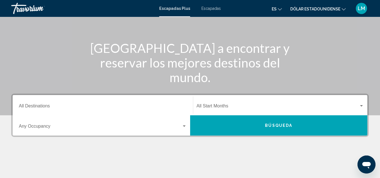
scroll to position [54, 0]
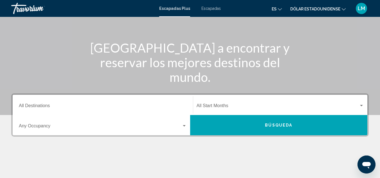
click at [66, 106] on input "Destination All Destinations" at bounding box center [103, 106] width 168 height 5
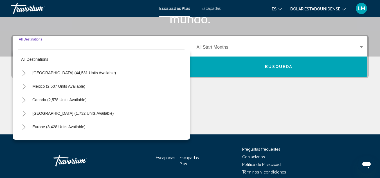
scroll to position [129, 0]
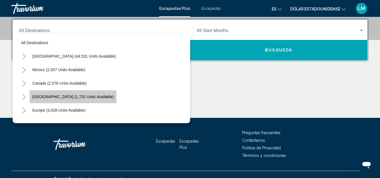
click at [75, 97] on span "Caribbean & Atlantic Islands (1,732 units available)" at bounding box center [72, 96] width 81 height 4
type input "**********"
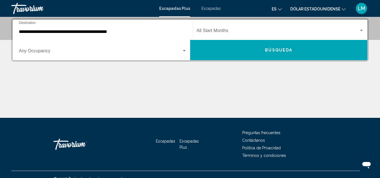
click at [97, 56] on div "Occupancy Any Occupancy" at bounding box center [103, 50] width 168 height 18
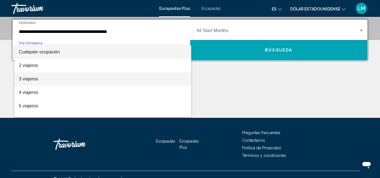
scroll to position [63, 0]
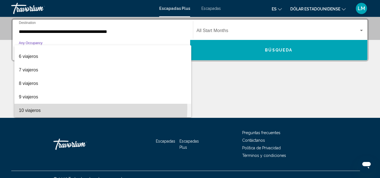
click at [60, 108] on span "10 viajeros" at bounding box center [103, 110] width 168 height 13
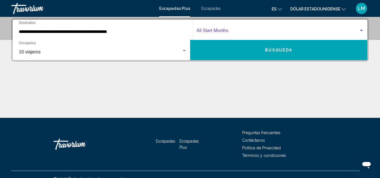
click at [213, 31] on span "Widget de búsqueda" at bounding box center [278, 31] width 163 height 5
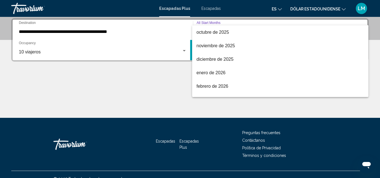
scroll to position [0, 0]
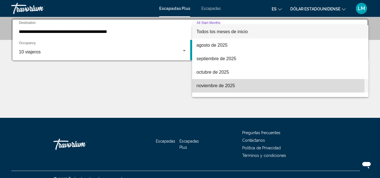
click at [221, 86] on font "noviembre de 2025" at bounding box center [216, 85] width 39 height 5
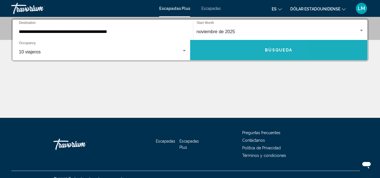
click at [231, 53] on button "Búsqueda" at bounding box center [278, 50] width 177 height 20
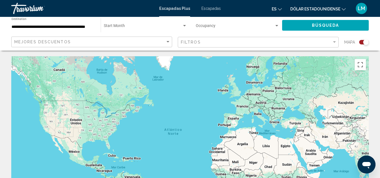
click at [365, 41] on div "Search widget" at bounding box center [366, 42] width 6 height 6
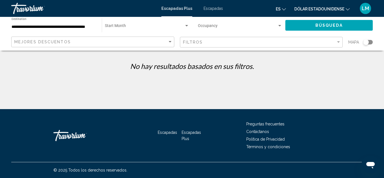
click at [164, 24] on div "Start Month All Start Months" at bounding box center [147, 25] width 84 height 15
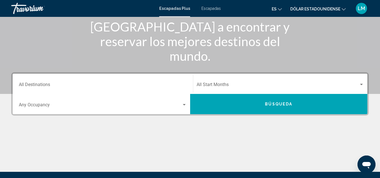
scroll to position [75, 0]
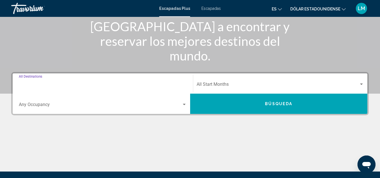
click at [149, 84] on input "Destination All Destinations" at bounding box center [103, 85] width 168 height 5
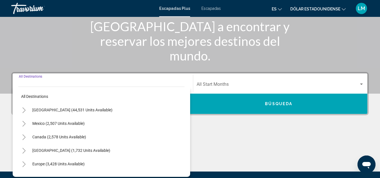
scroll to position [129, 0]
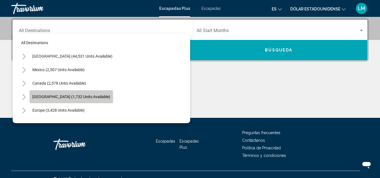
click at [110, 98] on span "Caribbean & Atlantic Islands (1,732 units available)" at bounding box center [71, 96] width 78 height 4
type input "**********"
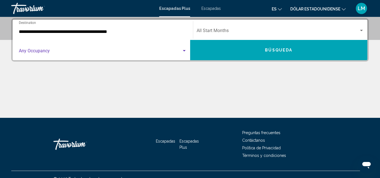
click at [113, 53] on span "Search widget" at bounding box center [100, 51] width 163 height 5
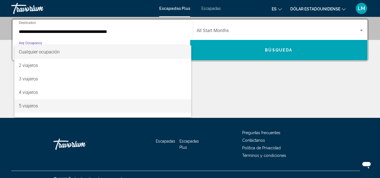
scroll to position [63, 0]
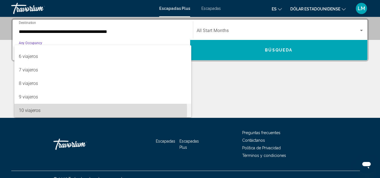
click at [74, 110] on span "10 viajeros" at bounding box center [103, 110] width 168 height 13
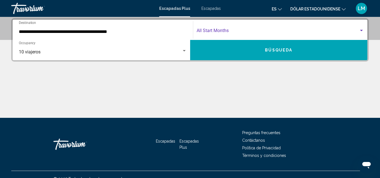
click at [212, 31] on span "Search widget" at bounding box center [278, 31] width 163 height 5
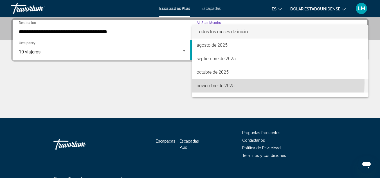
click at [214, 83] on font "noviembre de 2025" at bounding box center [216, 85] width 38 height 5
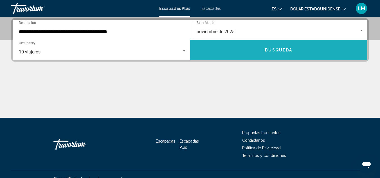
click at [221, 48] on button "Búsqueda" at bounding box center [278, 50] width 177 height 20
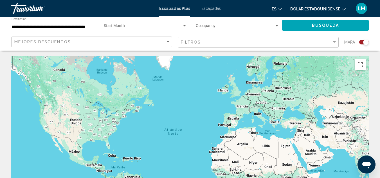
click at [366, 42] on div "Search widget" at bounding box center [366, 42] width 6 height 6
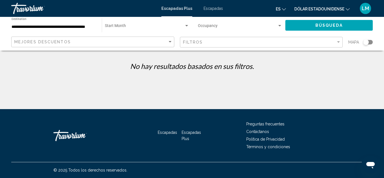
click at [278, 30] on div "Occupancy Any Occupancy" at bounding box center [240, 25] width 85 height 15
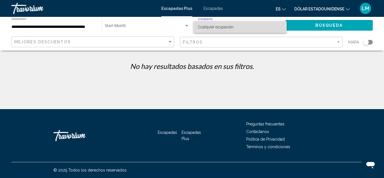
click at [278, 30] on span "Cualquier ocupación" at bounding box center [240, 27] width 85 height 12
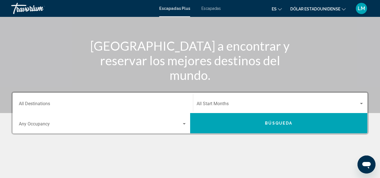
scroll to position [56, 0]
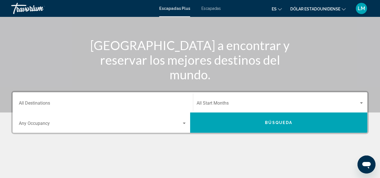
click at [101, 101] on div "Destination All Destinations" at bounding box center [103, 103] width 168 height 18
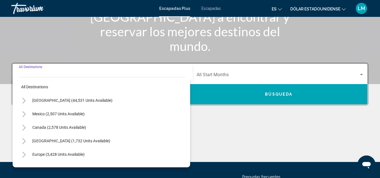
scroll to position [129, 0]
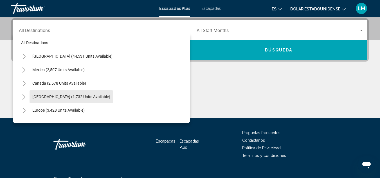
click at [101, 101] on button "Caribbean & Atlantic Islands (1,732 units available)" at bounding box center [72, 96] width 84 height 13
type input "**********"
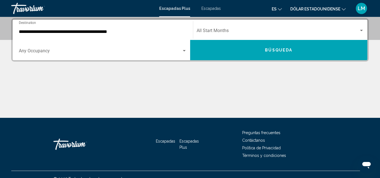
click at [101, 48] on div "Occupancy Any Occupancy" at bounding box center [103, 50] width 168 height 18
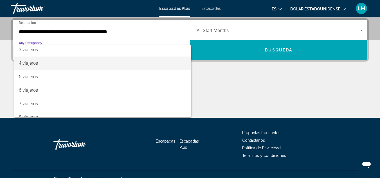
scroll to position [29, 0]
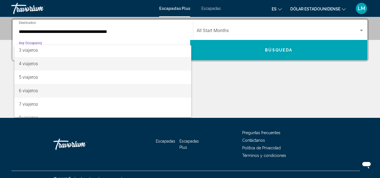
click at [86, 97] on span "6 viajeros" at bounding box center [103, 90] width 168 height 13
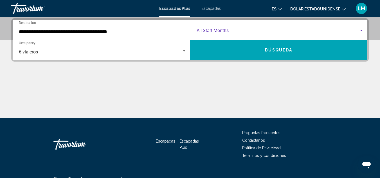
click at [200, 29] on span "Search widget" at bounding box center [278, 31] width 163 height 5
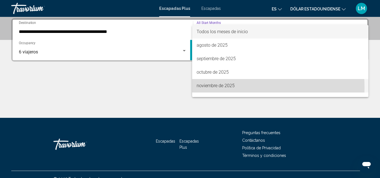
click at [209, 87] on font "noviembre de 2025" at bounding box center [216, 85] width 38 height 5
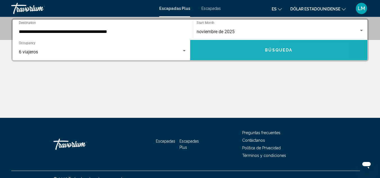
click at [215, 53] on button "Búsqueda" at bounding box center [278, 50] width 177 height 20
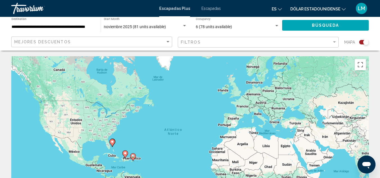
click at [364, 39] on div "Mapa" at bounding box center [356, 43] width 24 height 12
click at [364, 43] on div "Search widget" at bounding box center [366, 42] width 6 height 6
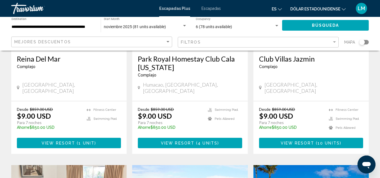
scroll to position [117, 0]
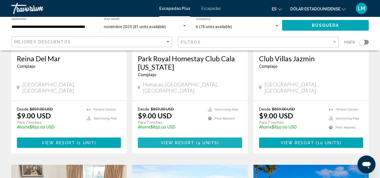
click at [208, 141] on span "4 units" at bounding box center [208, 143] width 20 height 4
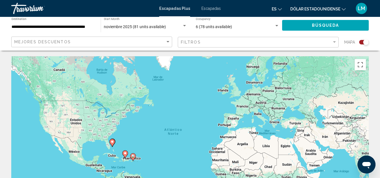
click at [368, 43] on div "Search widget" at bounding box center [366, 42] width 6 height 6
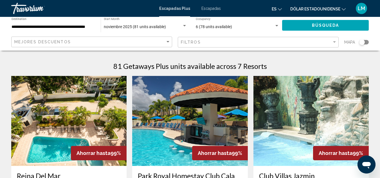
click at [204, 8] on font "Escapadas" at bounding box center [210, 8] width 19 height 4
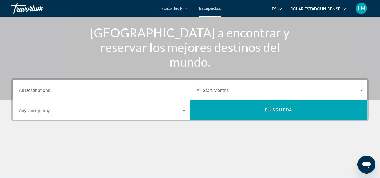
scroll to position [70, 0]
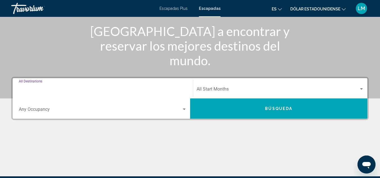
click at [124, 88] on input "Destination All Destinations" at bounding box center [103, 90] width 168 height 5
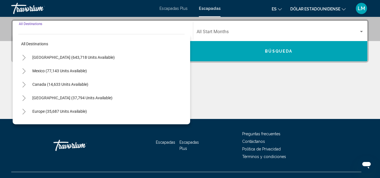
scroll to position [129, 0]
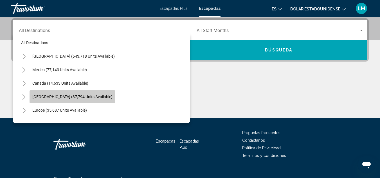
click at [109, 97] on span "Caribbean & Atlantic Islands (37,794 units available)" at bounding box center [72, 96] width 80 height 4
type input "**********"
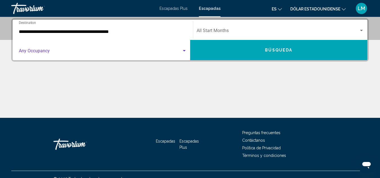
click at [129, 50] on span "Search widget" at bounding box center [100, 51] width 163 height 5
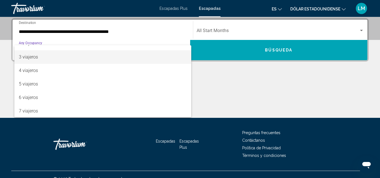
scroll to position [23, 0]
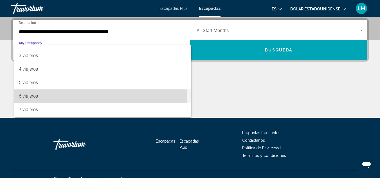
click at [80, 93] on span "6 viajeros" at bounding box center [103, 95] width 168 height 13
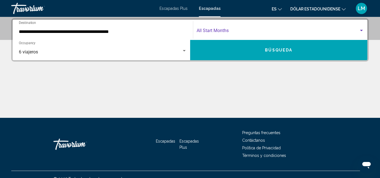
click at [225, 29] on span "Search widget" at bounding box center [278, 31] width 163 height 5
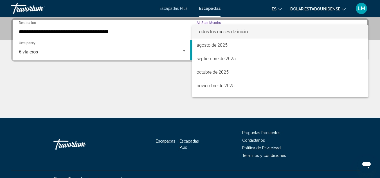
click at [144, 46] on div at bounding box center [190, 89] width 380 height 178
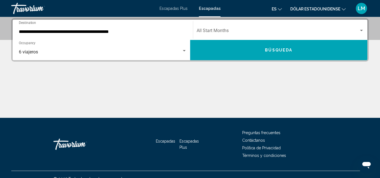
click at [142, 48] on div "6 viajeros Occupancy Any Occupancy" at bounding box center [103, 50] width 168 height 18
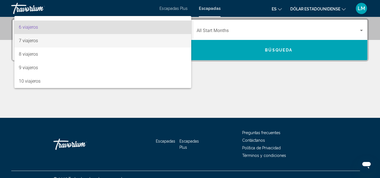
scroll to position [63, 0]
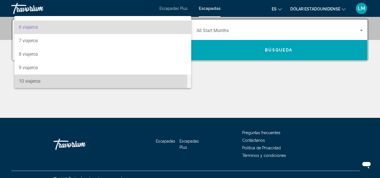
click at [95, 79] on span "10 viajeros" at bounding box center [103, 81] width 168 height 13
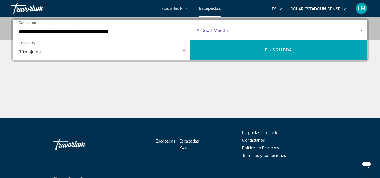
click at [221, 29] on span "Search widget" at bounding box center [278, 31] width 163 height 5
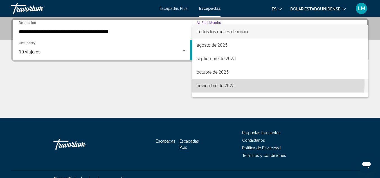
click at [224, 83] on font "noviembre de 2025" at bounding box center [216, 85] width 38 height 5
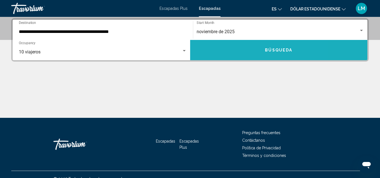
click at [241, 53] on button "Búsqueda" at bounding box center [278, 50] width 177 height 20
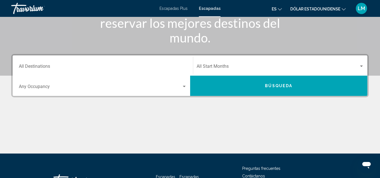
scroll to position [93, 0]
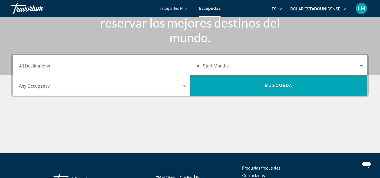
click at [161, 73] on div "Destination All Destinations" at bounding box center [103, 66] width 168 height 18
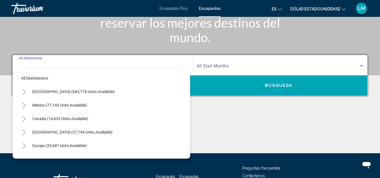
scroll to position [129, 0]
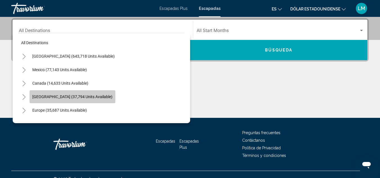
click at [115, 96] on button "Caribbean & Atlantic Islands (37,794 units available)" at bounding box center [73, 96] width 86 height 13
type input "**********"
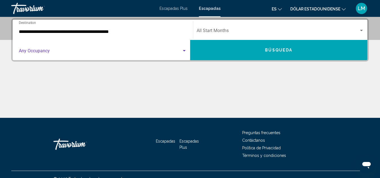
click at [126, 54] on span "Search widget" at bounding box center [100, 51] width 163 height 5
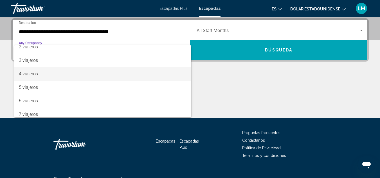
scroll to position [20, 0]
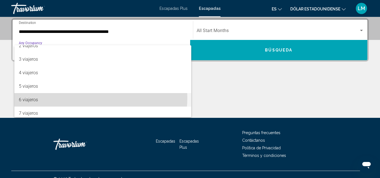
click at [92, 98] on span "6 viajeros" at bounding box center [103, 99] width 168 height 13
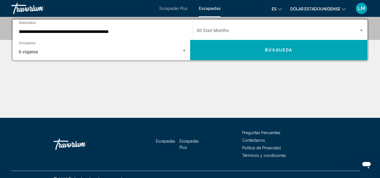
click at [231, 27] on div "Start Month All Start Months" at bounding box center [281, 30] width 168 height 18
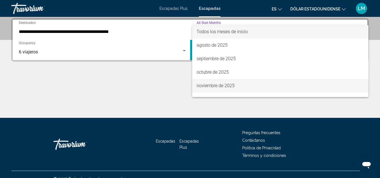
click at [227, 84] on font "noviembre de 2025" at bounding box center [216, 85] width 38 height 5
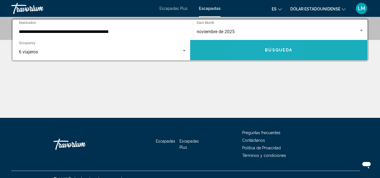
click at [264, 49] on button "Búsqueda" at bounding box center [278, 50] width 177 height 20
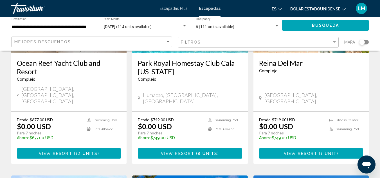
scroll to position [113, 0]
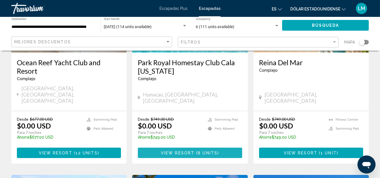
click at [202, 151] on span "8 units" at bounding box center [208, 153] width 20 height 4
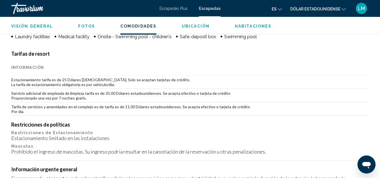
scroll to position [602, 0]
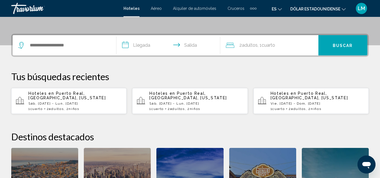
scroll to position [124, 0]
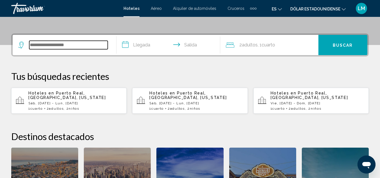
click at [105, 45] on input "Widget de búsqueda" at bounding box center [68, 45] width 78 height 8
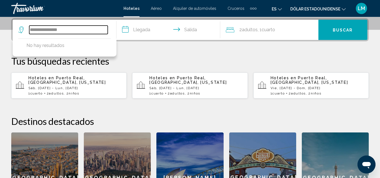
type input "**********"
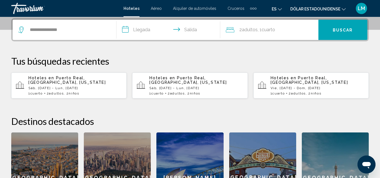
click at [110, 36] on div "**********" at bounding box center [64, 30] width 92 height 20
click at [136, 28] on input "**********" at bounding box center [169, 31] width 106 height 22
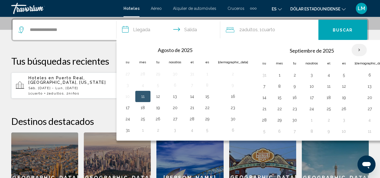
click at [351, 50] on th "Mes próximo" at bounding box center [358, 50] width 15 height 12
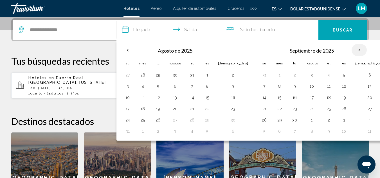
click at [351, 50] on th "Mes próximo" at bounding box center [358, 50] width 15 height 12
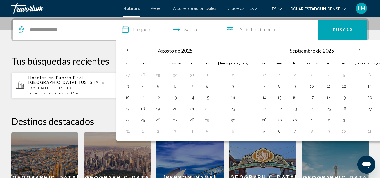
click at [159, 28] on input "**********" at bounding box center [169, 31] width 106 height 22
click at [351, 48] on th "Mes próximo" at bounding box center [358, 50] width 15 height 12
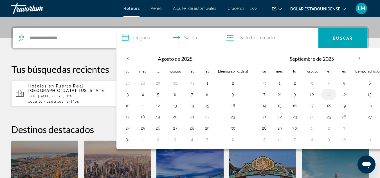
scroll to position [129, 0]
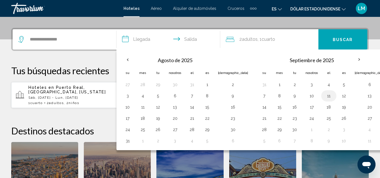
click at [324, 84] on button "4" at bounding box center [328, 85] width 9 height 8
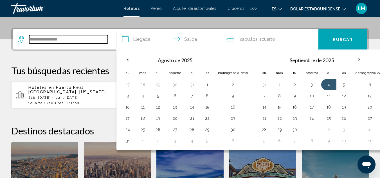
click at [99, 37] on input "**********" at bounding box center [68, 39] width 78 height 8
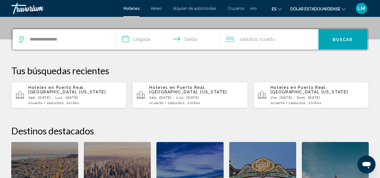
scroll to position [139, 0]
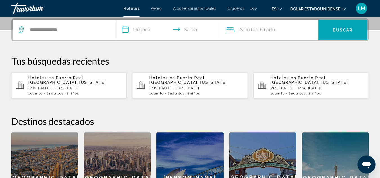
click at [137, 28] on input "**********" at bounding box center [169, 31] width 106 height 22
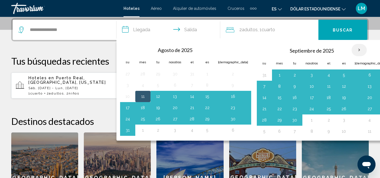
click at [351, 48] on th "Mes próximo" at bounding box center [358, 50] width 15 height 12
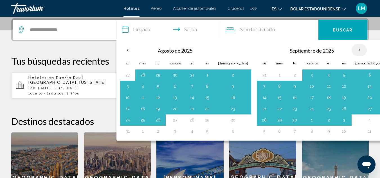
click at [351, 48] on th "Mes próximo" at bounding box center [358, 50] width 15 height 12
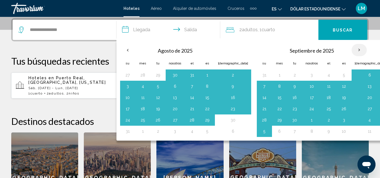
click at [351, 48] on th "Mes próximo" at bounding box center [358, 50] width 15 height 12
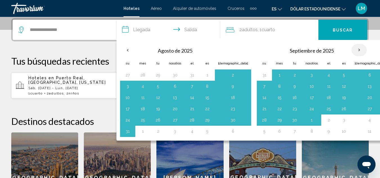
click at [351, 48] on th "Mes próximo" at bounding box center [358, 50] width 15 height 12
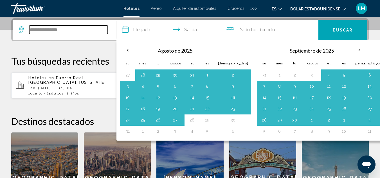
click at [86, 34] on input "**********" at bounding box center [68, 30] width 78 height 8
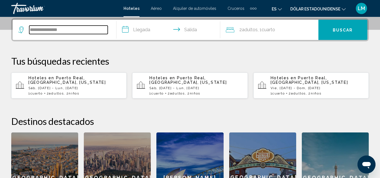
click at [86, 34] on input "**********" at bounding box center [68, 30] width 78 height 8
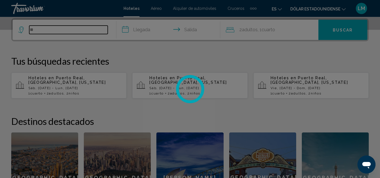
type input "*"
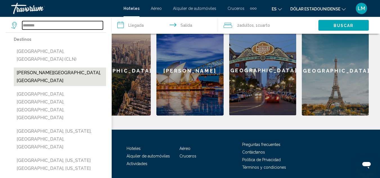
scroll to position [245, 0]
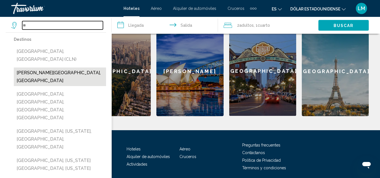
type input "*"
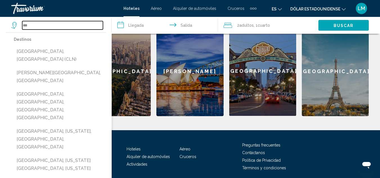
click at [66, 28] on input "***" at bounding box center [62, 25] width 81 height 8
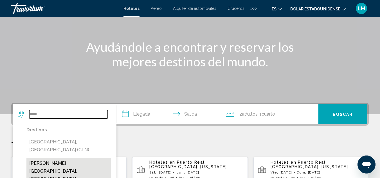
scroll to position [56, 0]
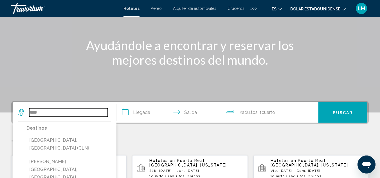
click at [67, 115] on input "***" at bounding box center [68, 112] width 78 height 8
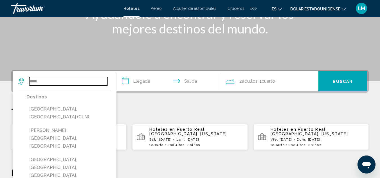
scroll to position [87, 0]
type input "*"
click at [152, 105] on div "**********" at bounding box center [190, 172] width 380 height 204
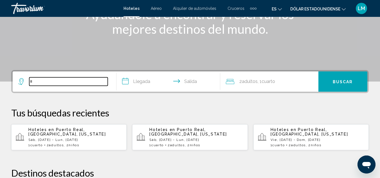
click at [86, 84] on input "*" at bounding box center [68, 81] width 78 height 8
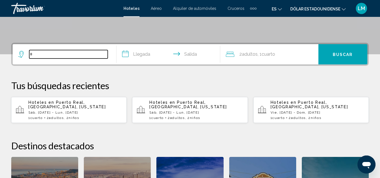
scroll to position [139, 0]
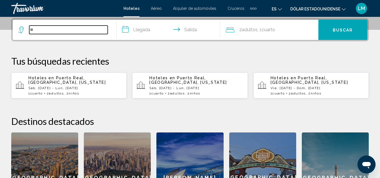
type input "*"
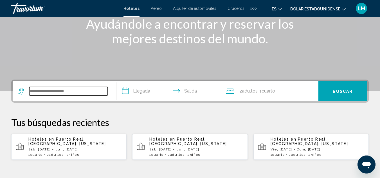
scroll to position [77, 0]
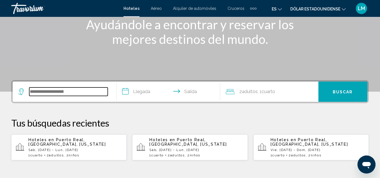
click at [87, 92] on input "Widget de búsqueda" at bounding box center [68, 91] width 78 height 8
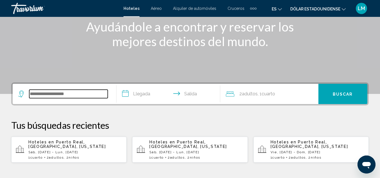
scroll to position [76, 0]
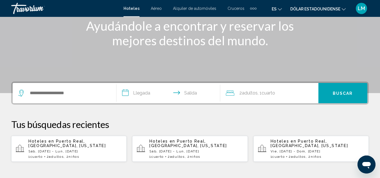
click at [20, 94] on icon "Widget de búsqueda" at bounding box center [21, 93] width 7 height 7
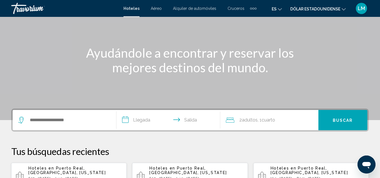
scroll to position [48, 0]
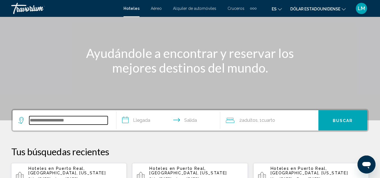
click at [42, 117] on input "Widget de búsqueda" at bounding box center [68, 120] width 78 height 8
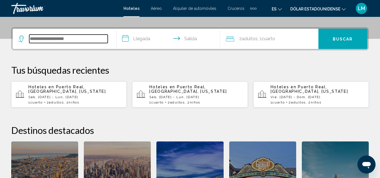
scroll to position [139, 0]
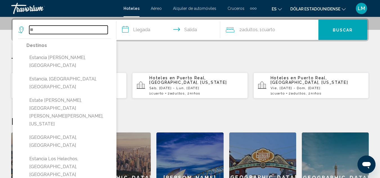
type input "*"
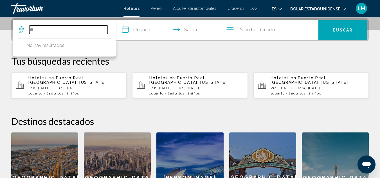
type input "*"
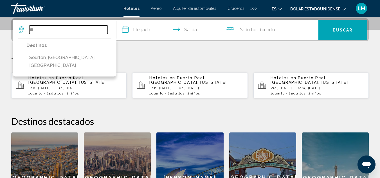
type input "*"
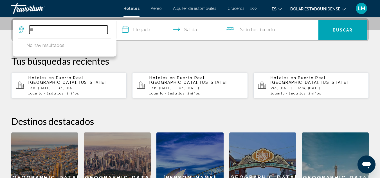
type input "*"
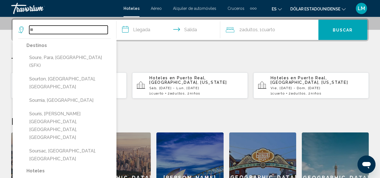
type input "*"
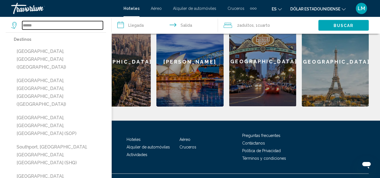
scroll to position [266, 0]
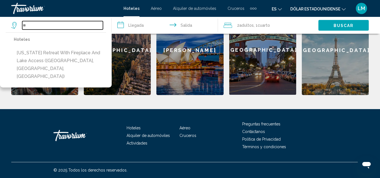
type input "*"
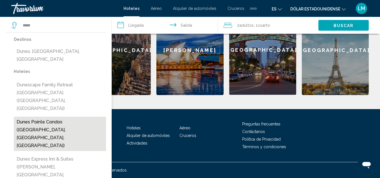
click at [79, 117] on button "Dunes Pointe Condos (Myrtle Beach, SC, US)" at bounding box center [60, 134] width 92 height 34
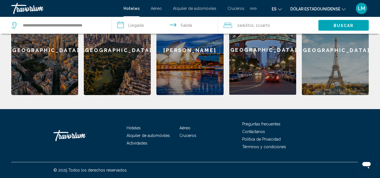
click at [134, 23] on input "**********" at bounding box center [166, 26] width 108 height 19
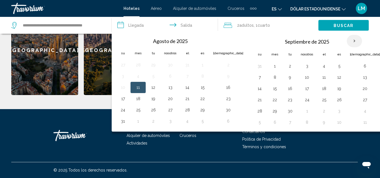
click at [347, 39] on th "Mes próximo" at bounding box center [354, 41] width 15 height 12
click at [347, 40] on th "Mes próximo" at bounding box center [354, 41] width 15 height 12
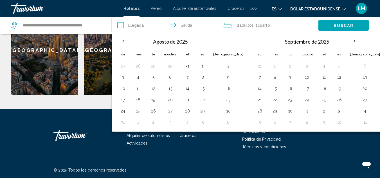
drag, startPoint x: 331, startPoint y: 40, endPoint x: 137, endPoint y: 24, distance: 195.5
click at [137, 24] on input "**********" at bounding box center [166, 26] width 108 height 19
click at [347, 40] on th "Mes próximo" at bounding box center [354, 41] width 15 height 12
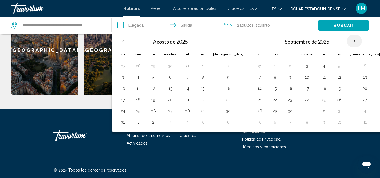
click at [347, 40] on th "Mes próximo" at bounding box center [354, 41] width 15 height 12
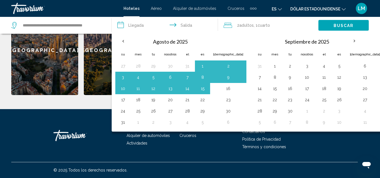
click at [247, 26] on font "adultos" at bounding box center [246, 25] width 14 height 4
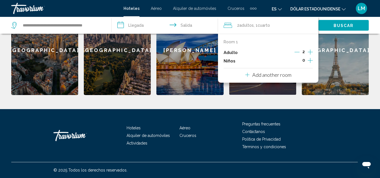
click at [309, 52] on icon "Increment adults" at bounding box center [310, 51] width 5 height 5
click at [298, 49] on icon "Decrement adults" at bounding box center [297, 51] width 5 height 5
click at [310, 61] on icon "Increment children" at bounding box center [310, 60] width 5 height 7
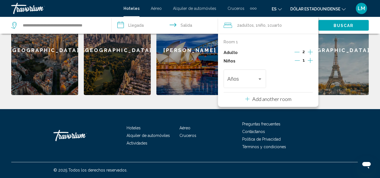
click at [310, 61] on icon "Increment children" at bounding box center [310, 60] width 5 height 7
click at [261, 75] on div "Años" at bounding box center [244, 78] width 35 height 20
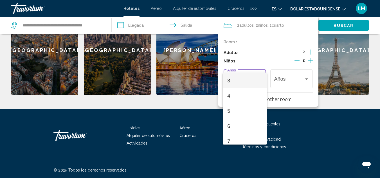
scroll to position [46, 0]
click at [236, 125] on span "6" at bounding box center [244, 124] width 35 height 15
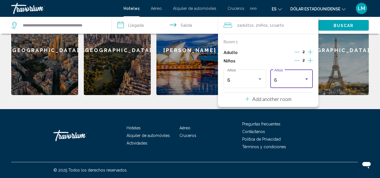
click at [293, 83] on div "6" at bounding box center [289, 80] width 30 height 6
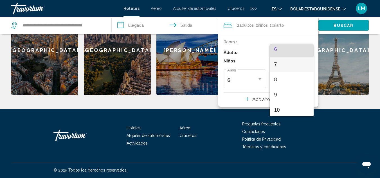
scroll to position [94, 0]
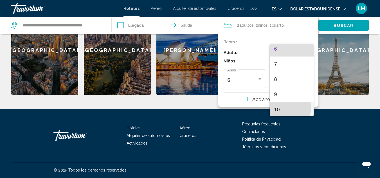
click at [286, 108] on span "10" at bounding box center [291, 109] width 35 height 15
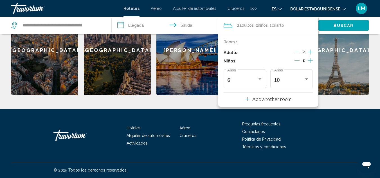
click at [148, 26] on input "**********" at bounding box center [166, 26] width 108 height 19
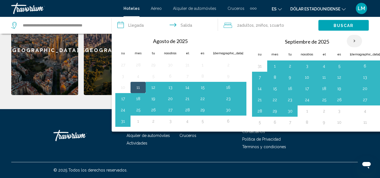
click at [347, 39] on th "Mes próximo" at bounding box center [354, 41] width 15 height 12
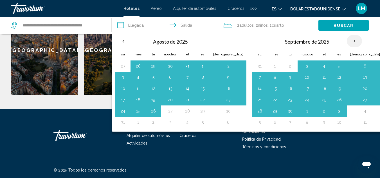
click at [347, 39] on th "Mes próximo" at bounding box center [354, 41] width 15 height 12
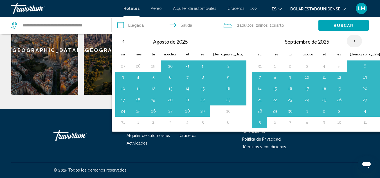
click at [347, 39] on th "Mes próximo" at bounding box center [354, 41] width 15 height 12
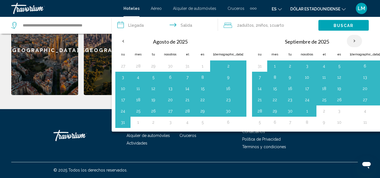
click at [347, 39] on th "Mes próximo" at bounding box center [354, 41] width 15 height 12
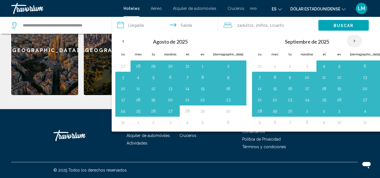
click at [347, 39] on th "Mes próximo" at bounding box center [354, 41] width 15 height 12
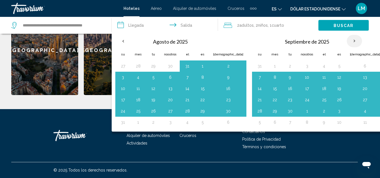
click at [347, 39] on th "Mes próximo" at bounding box center [354, 41] width 15 height 12
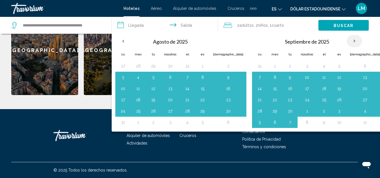
click at [347, 39] on th "Mes próximo" at bounding box center [354, 41] width 15 height 12
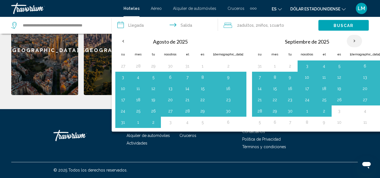
click at [347, 39] on th "Mes próximo" at bounding box center [354, 41] width 15 height 12
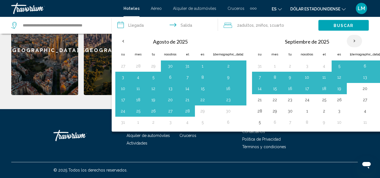
click at [347, 39] on th "Mes próximo" at bounding box center [354, 41] width 15 height 12
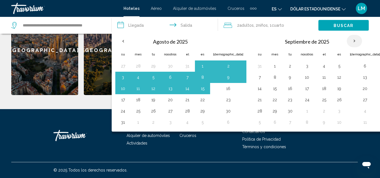
click at [347, 39] on th "Mes próximo" at bounding box center [354, 41] width 15 height 12
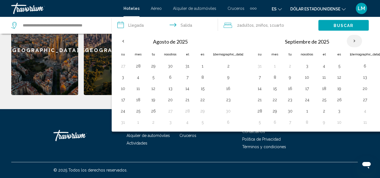
click at [347, 39] on th "Mes próximo" at bounding box center [354, 41] width 15 height 12
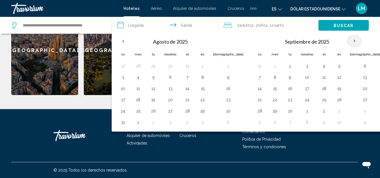
click at [347, 39] on th "Mes próximo" at bounding box center [354, 41] width 15 height 12
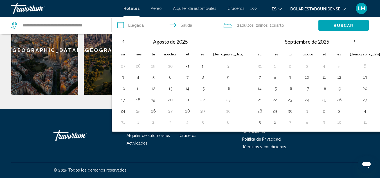
drag, startPoint x: 333, startPoint y: 39, endPoint x: 342, endPoint y: 39, distance: 8.4
click at [342, 39] on div "Septiembre de 2025 Su Mes Tu Nosotros El Es Sá 31 1 2 3 4 5 6 7 8 9 10 11 12 13…" at bounding box center [318, 81] width 134 height 96
click at [347, 40] on th "Mes próximo" at bounding box center [354, 41] width 15 height 12
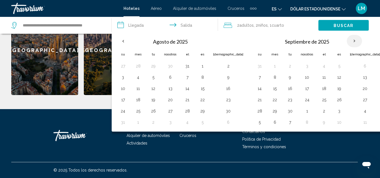
click at [347, 40] on th "Mes próximo" at bounding box center [354, 41] width 15 height 12
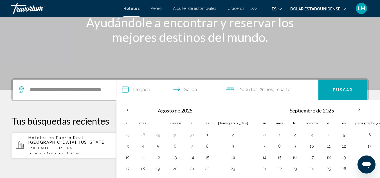
scroll to position [79, 0]
click at [351, 107] on th "Mes próximo" at bounding box center [358, 109] width 15 height 12
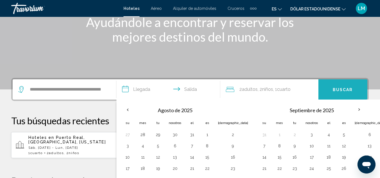
click at [333, 94] on button "Buscar" at bounding box center [342, 89] width 49 height 20
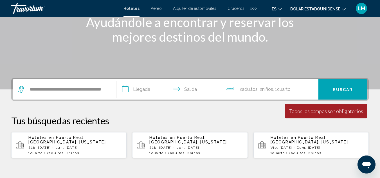
click at [141, 89] on input "**********" at bounding box center [169, 90] width 106 height 22
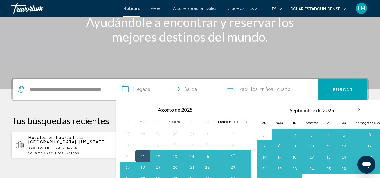
scroll to position [139, 0]
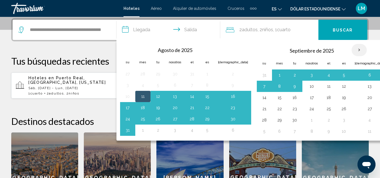
click at [351, 51] on th "Mes próximo" at bounding box center [358, 50] width 15 height 12
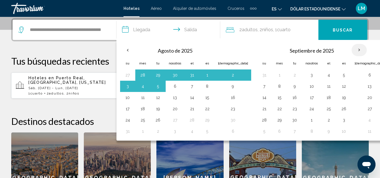
click at [351, 51] on th "Mes próximo" at bounding box center [358, 50] width 15 height 12
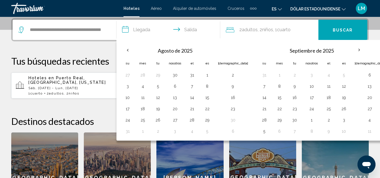
click at [109, 27] on div "**********" at bounding box center [64, 30] width 92 height 20
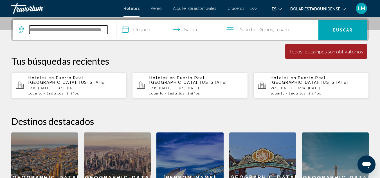
click at [107, 29] on input "**********" at bounding box center [68, 30] width 78 height 8
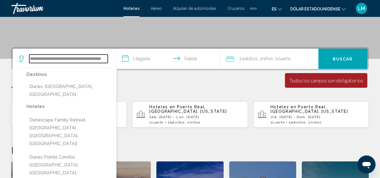
scroll to position [110, 0]
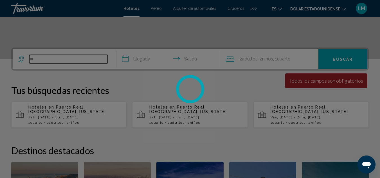
type input "*"
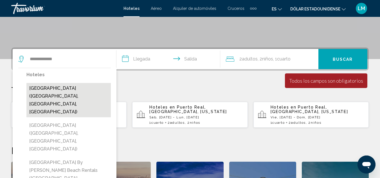
click at [89, 93] on button "Dunes Village Resort 1253 (Myrtle Beach, SC, US)" at bounding box center [68, 100] width 84 height 34
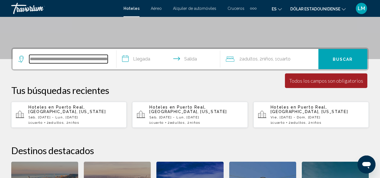
scroll to position [139, 0]
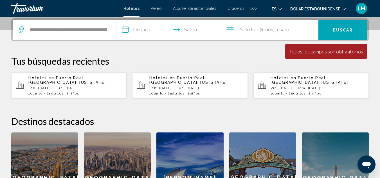
click at [142, 33] on input "**********" at bounding box center [169, 31] width 106 height 22
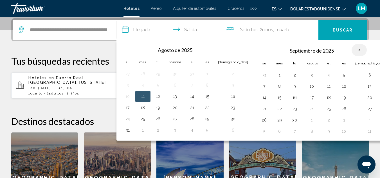
click at [351, 49] on th "Mes próximo" at bounding box center [358, 50] width 15 height 12
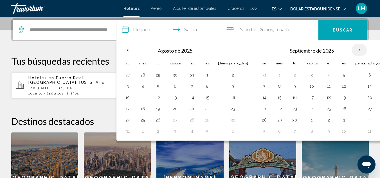
click at [351, 49] on th "Mes próximo" at bounding box center [358, 50] width 15 height 12
click at [140, 30] on input "**********" at bounding box center [169, 31] width 106 height 22
click at [134, 31] on input "**********" at bounding box center [169, 31] width 106 height 22
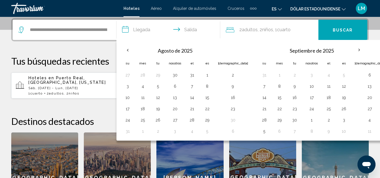
click at [112, 33] on app-destination-search "**********" at bounding box center [65, 30] width 104 height 20
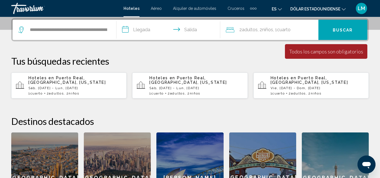
click at [109, 30] on div "**********" at bounding box center [64, 30] width 92 height 20
click at [104, 30] on input "**********" at bounding box center [68, 30] width 78 height 8
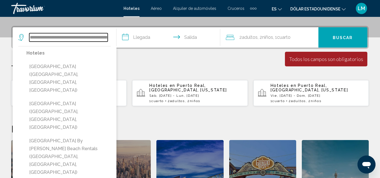
scroll to position [131, 0]
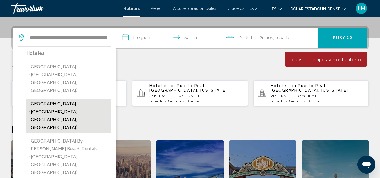
click at [72, 99] on button "Dunes Village Resort (Myrtle Beach, SC, US)" at bounding box center [68, 116] width 84 height 34
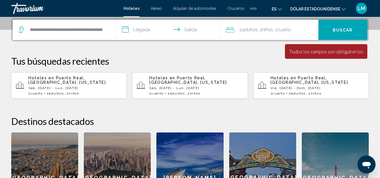
click at [141, 32] on input "**********" at bounding box center [169, 31] width 106 height 22
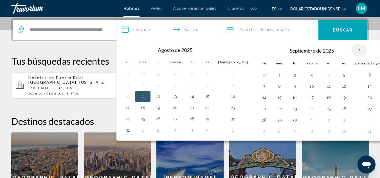
click at [351, 49] on th "Mes próximo" at bounding box center [358, 50] width 15 height 12
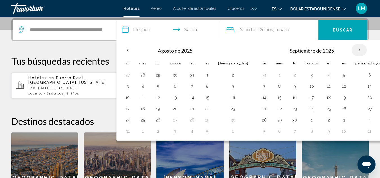
click at [351, 49] on th "Mes próximo" at bounding box center [358, 50] width 15 height 12
click at [102, 34] on input "**********" at bounding box center [68, 30] width 78 height 8
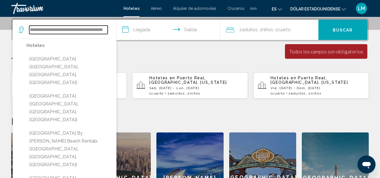
click at [104, 34] on input "**********" at bounding box center [68, 30] width 78 height 8
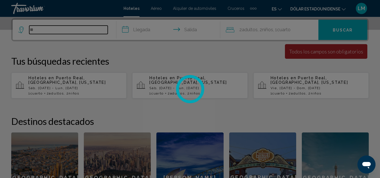
type input "*"
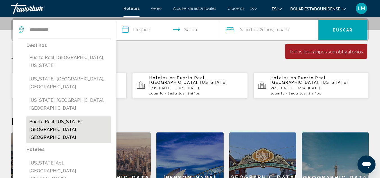
click at [79, 116] on button "Puerto Real, Puerto Rico, PR, United States" at bounding box center [68, 129] width 84 height 26
type input "**********"
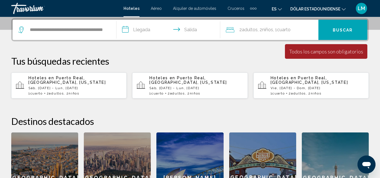
click at [134, 34] on input "**********" at bounding box center [169, 31] width 106 height 22
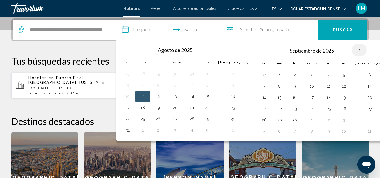
click at [351, 49] on th "Mes próximo" at bounding box center [358, 50] width 15 height 12
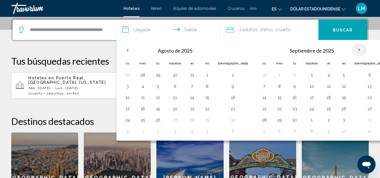
click at [351, 49] on th "Mes próximo" at bounding box center [358, 50] width 15 height 12
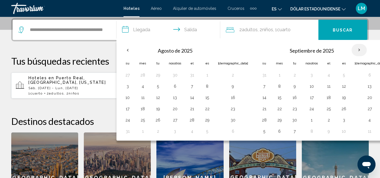
click at [351, 49] on th "Mes próximo" at bounding box center [358, 50] width 15 height 12
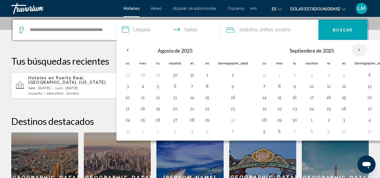
click at [351, 49] on th "Mes próximo" at bounding box center [358, 50] width 15 height 12
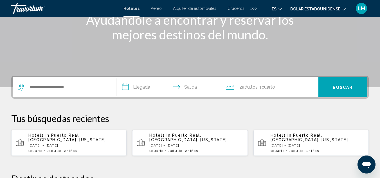
scroll to position [82, 0]
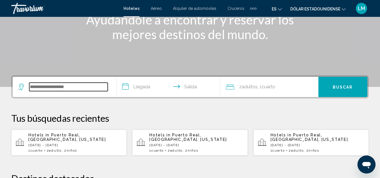
click at [84, 91] on input "Widget de búsqueda" at bounding box center [68, 87] width 78 height 8
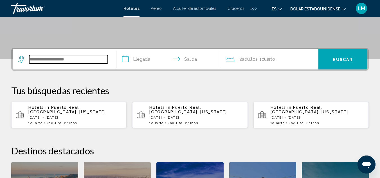
scroll to position [139, 0]
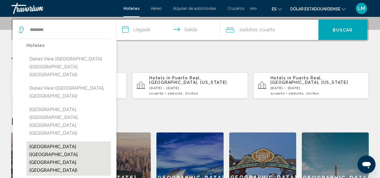
click at [75, 141] on button "[GEOGRAPHIC_DATA] ([GEOGRAPHIC_DATA], [GEOGRAPHIC_DATA], [GEOGRAPHIC_DATA])" at bounding box center [68, 158] width 84 height 34
type input "**********"
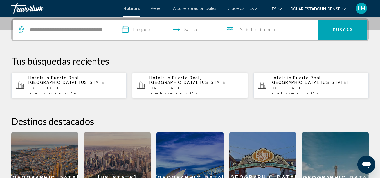
click at [138, 32] on input "**********" at bounding box center [169, 31] width 106 height 22
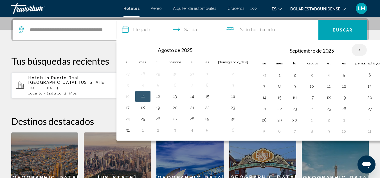
click at [351, 49] on th "Mes próximo" at bounding box center [358, 50] width 15 height 12
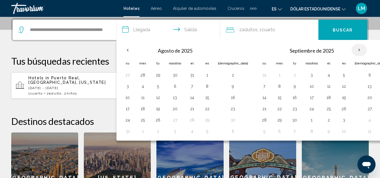
click at [351, 49] on th "Mes próximo" at bounding box center [358, 50] width 15 height 12
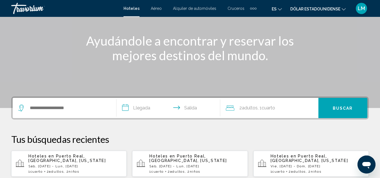
scroll to position [61, 0]
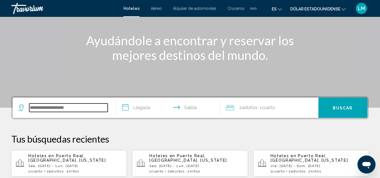
click at [38, 106] on input "Widget de búsqueda" at bounding box center [68, 107] width 78 height 8
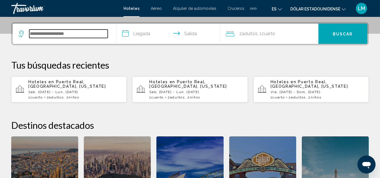
scroll to position [139, 0]
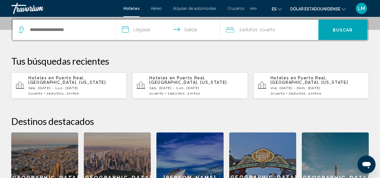
click at [135, 32] on input "**********" at bounding box center [169, 31] width 106 height 22
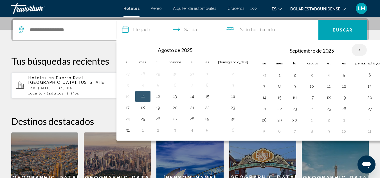
click at [351, 51] on th "Mes próximo" at bounding box center [358, 50] width 15 height 12
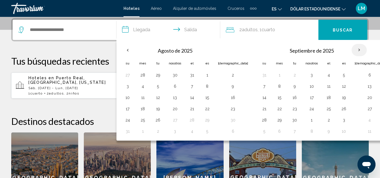
click at [351, 51] on th "Mes próximo" at bounding box center [358, 50] width 15 height 12
click at [97, 29] on input "Widget de búsqueda" at bounding box center [68, 30] width 78 height 8
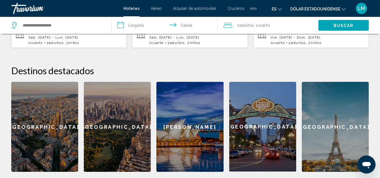
scroll to position [191, 0]
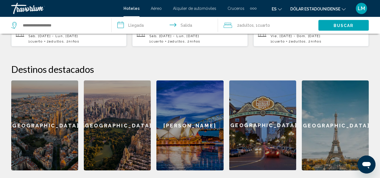
click at [116, 114] on div "Nueva York" at bounding box center [117, 125] width 67 height 90
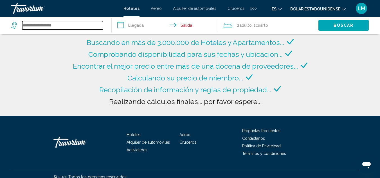
click at [91, 23] on input "Search widget" at bounding box center [62, 25] width 81 height 8
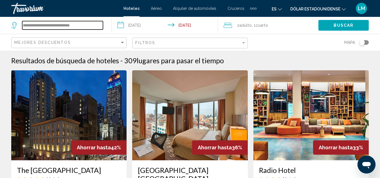
click at [48, 26] on input "**********" at bounding box center [62, 25] width 81 height 8
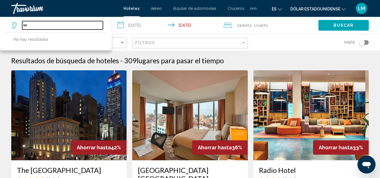
type input "*"
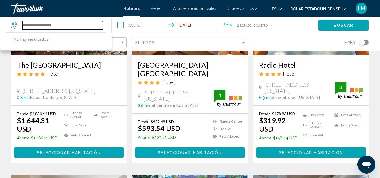
scroll to position [99, 0]
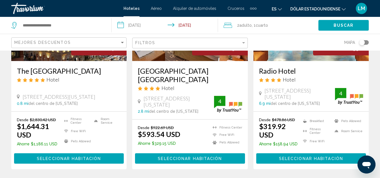
click at [357, 42] on button "Toggle map" at bounding box center [362, 42] width 14 height 5
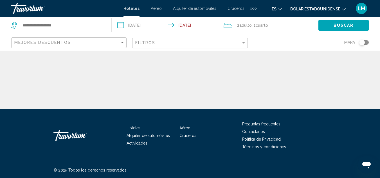
click at [359, 42] on div "Toggle map" at bounding box center [362, 43] width 6 height 6
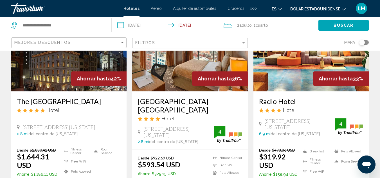
scroll to position [99, 0]
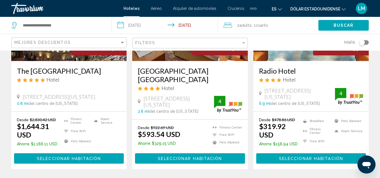
click at [359, 42] on div "Toggle map" at bounding box center [362, 43] width 6 height 6
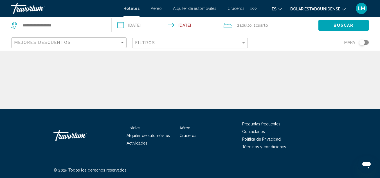
click at [367, 42] on div "Toggle map" at bounding box center [364, 42] width 10 height 4
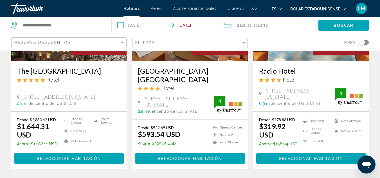
click at [367, 42] on div "Toggle map" at bounding box center [364, 42] width 10 height 4
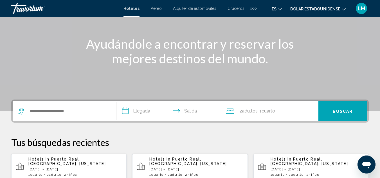
scroll to position [58, 0]
